Goal: Task Accomplishment & Management: Manage account settings

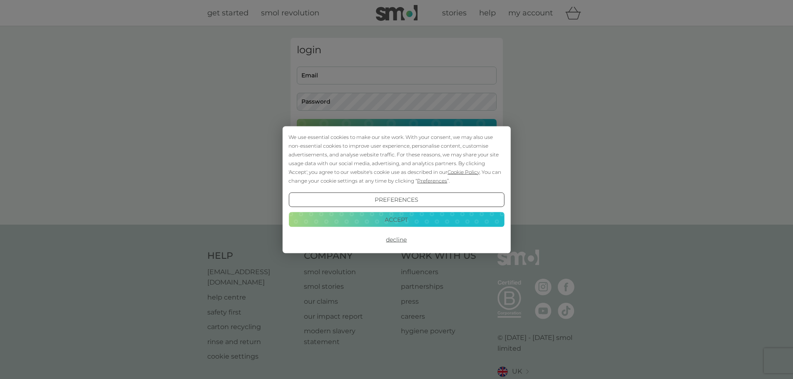
type input "paul.lawrence1978@gmail.com"
click at [401, 220] on button "Accept" at bounding box center [396, 219] width 216 height 15
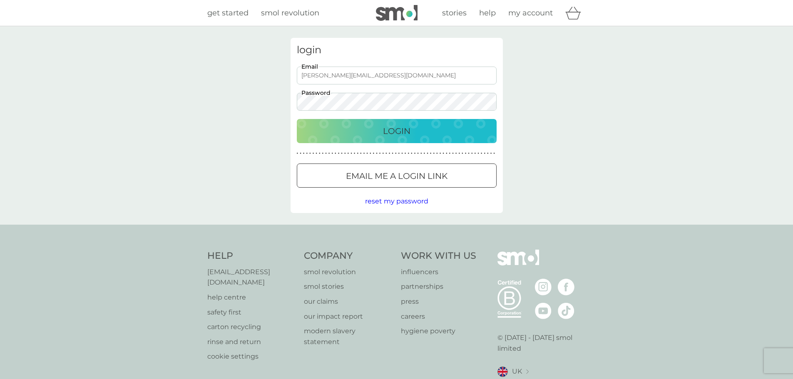
click at [393, 140] on button "Login" at bounding box center [397, 131] width 200 height 24
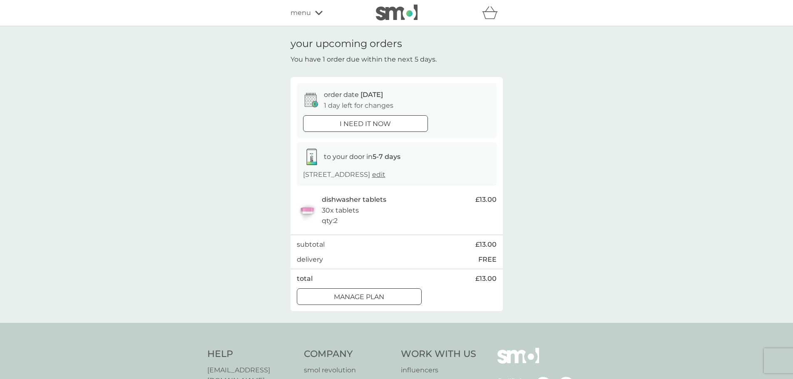
click at [365, 298] on div at bounding box center [359, 297] width 30 height 9
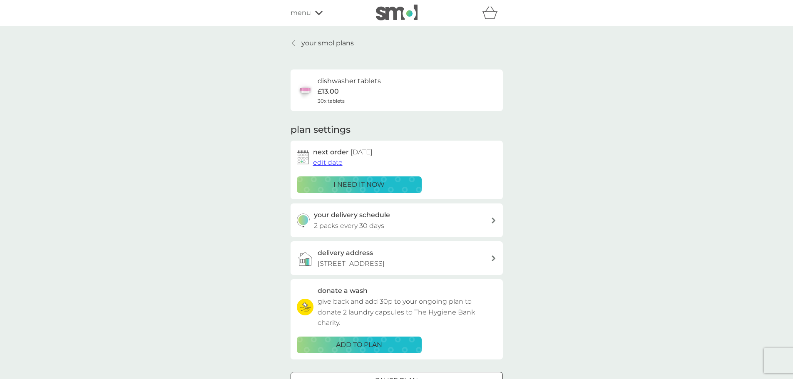
click at [326, 162] on span "edit date" at bounding box center [328, 163] width 30 height 8
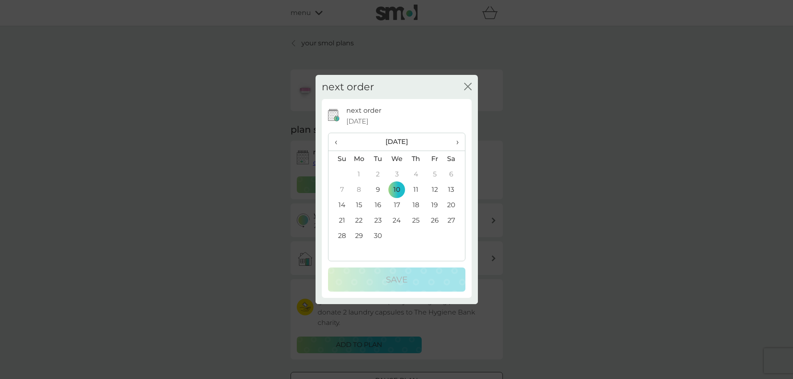
click at [457, 144] on span "›" at bounding box center [454, 141] width 8 height 17
click at [396, 175] on td "1" at bounding box center [396, 174] width 19 height 15
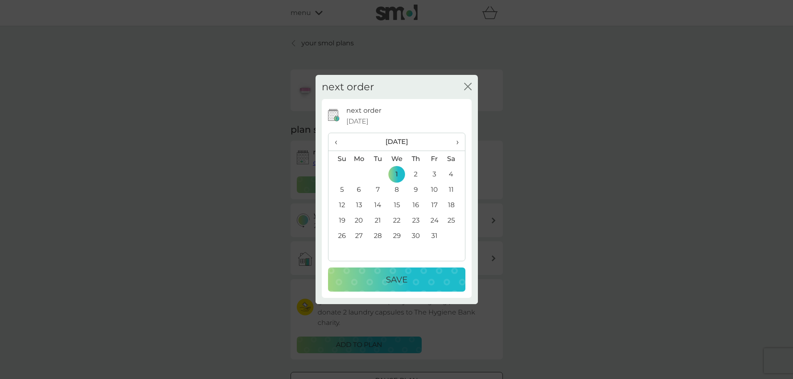
click at [399, 279] on p "Save" at bounding box center [397, 279] width 22 height 13
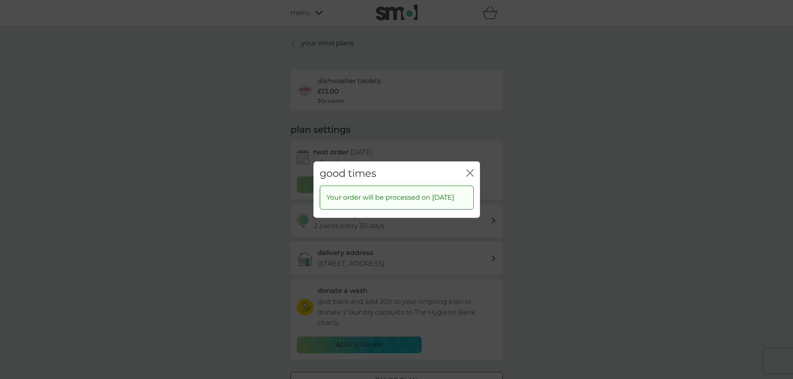
click at [471, 173] on icon "close" at bounding box center [469, 172] width 7 height 7
